Goal: Browse casually

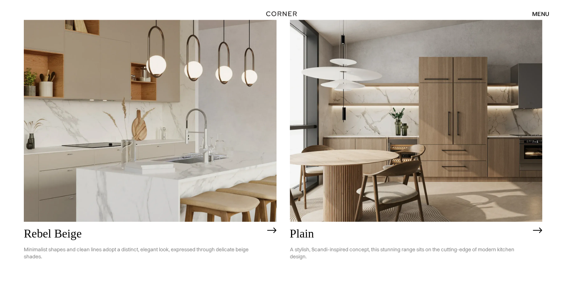
scroll to position [1634, 0]
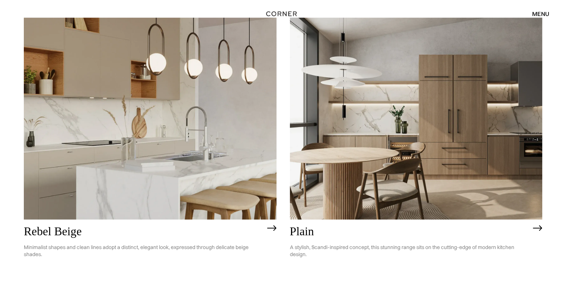
click at [377, 125] on img at bounding box center [416, 119] width 253 height 202
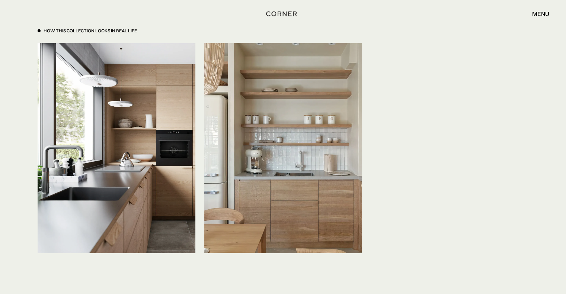
scroll to position [1835, 0]
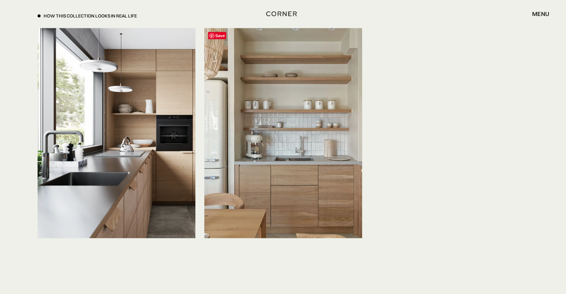
click at [303, 156] on img at bounding box center [283, 133] width 158 height 210
click at [313, 175] on img at bounding box center [283, 133] width 158 height 210
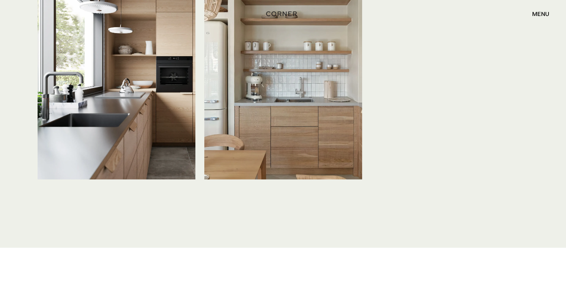
scroll to position [1902, 0]
